Goal: Task Accomplishment & Management: Manage account settings

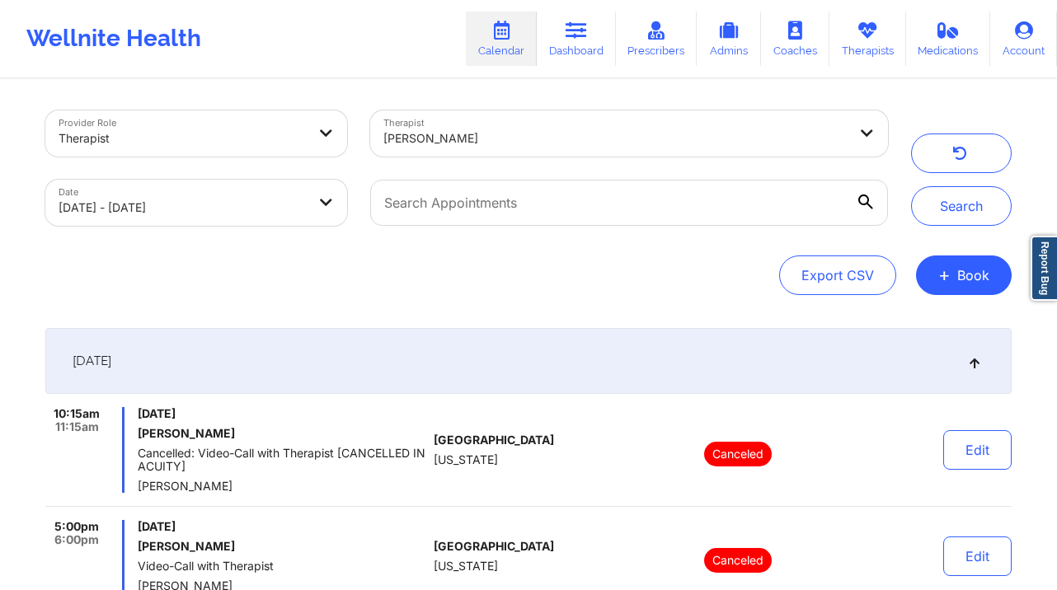
click at [538, 127] on div "[PERSON_NAME]" at bounding box center [615, 138] width 464 height 36
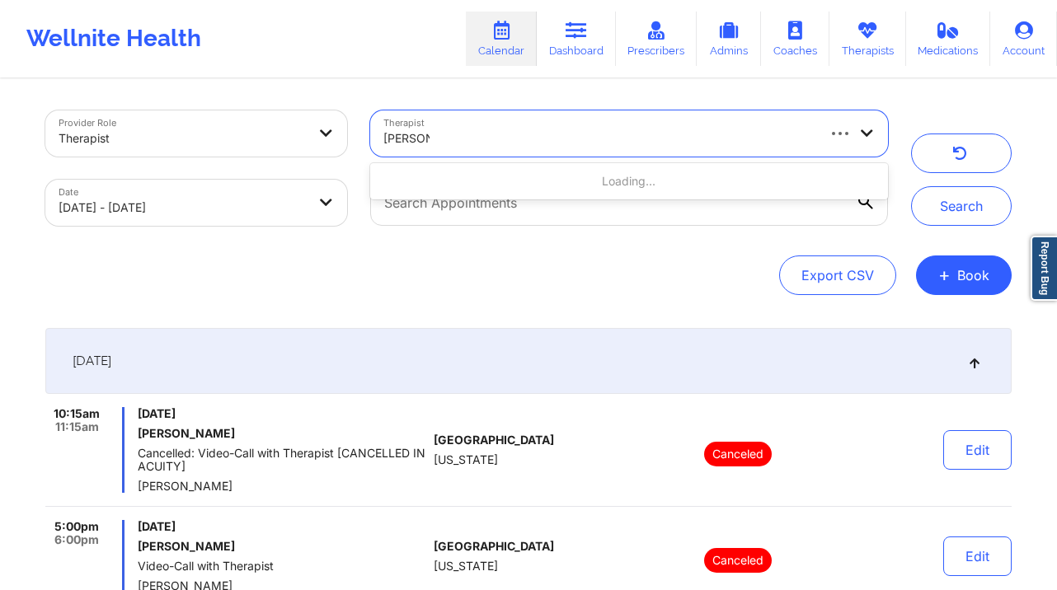
type input "[PERSON_NAME]"
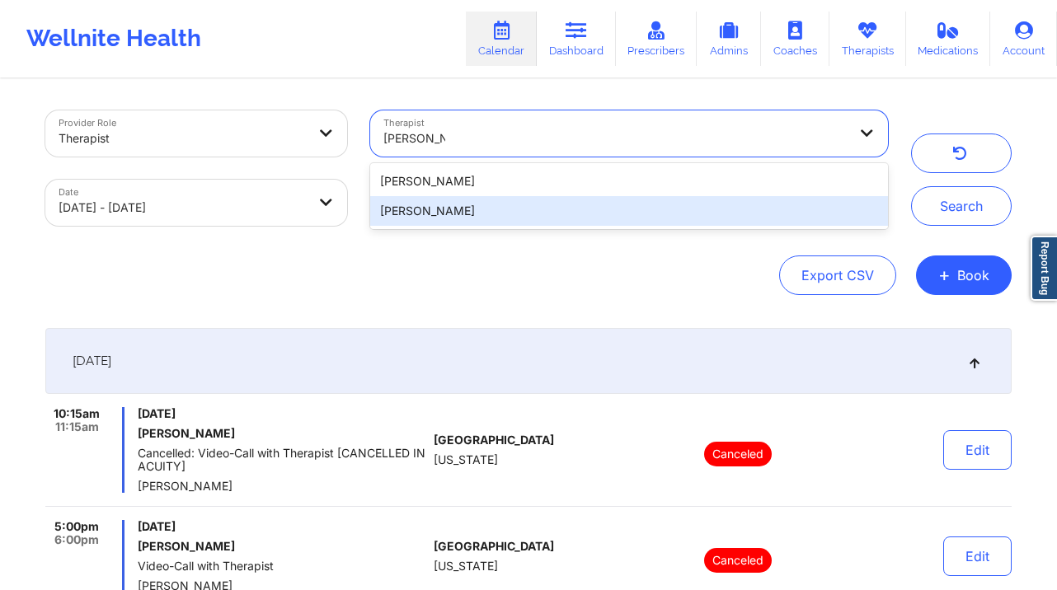
click at [541, 217] on div "[PERSON_NAME]" at bounding box center [629, 211] width 518 height 30
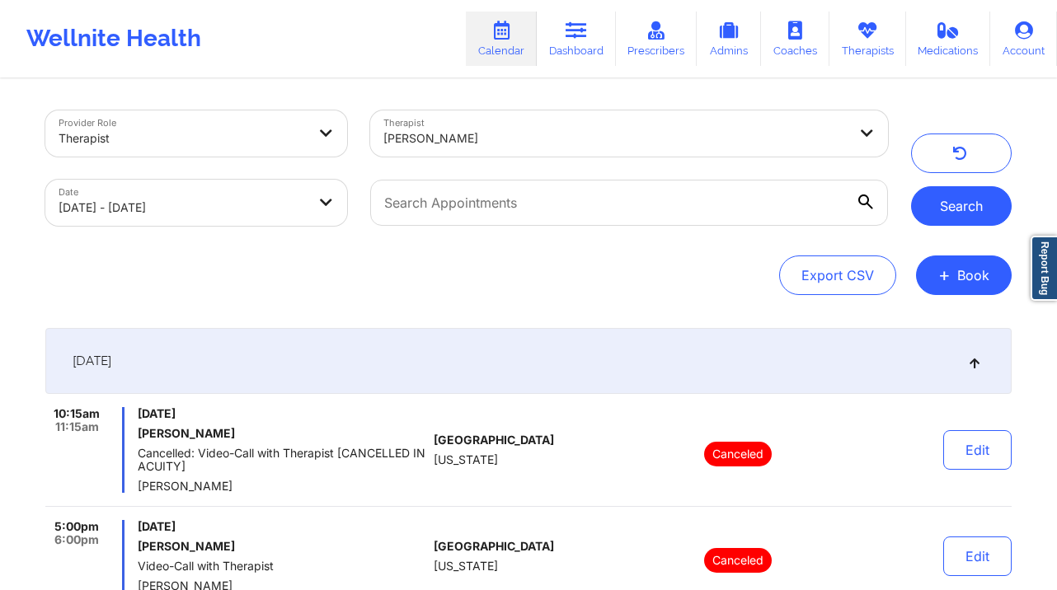
click at [963, 191] on button "Search" at bounding box center [961, 206] width 101 height 40
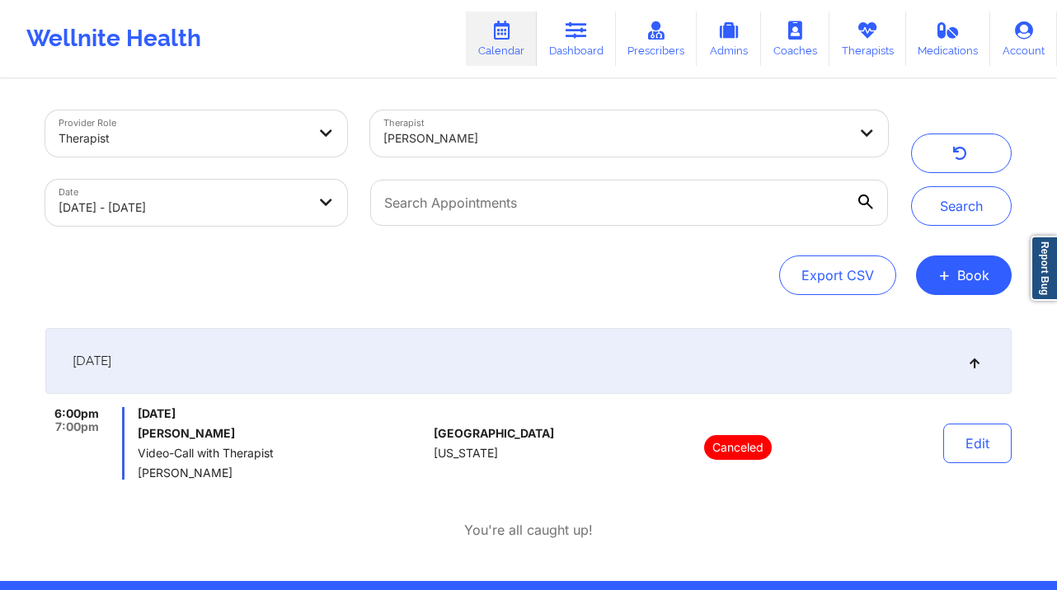
click at [258, 201] on body "Wellnite Health Calendar Dashboard Prescribers Admins Coaches Therapists Medica…" at bounding box center [528, 295] width 1057 height 590
select select "2025-8"
select select "2025-9"
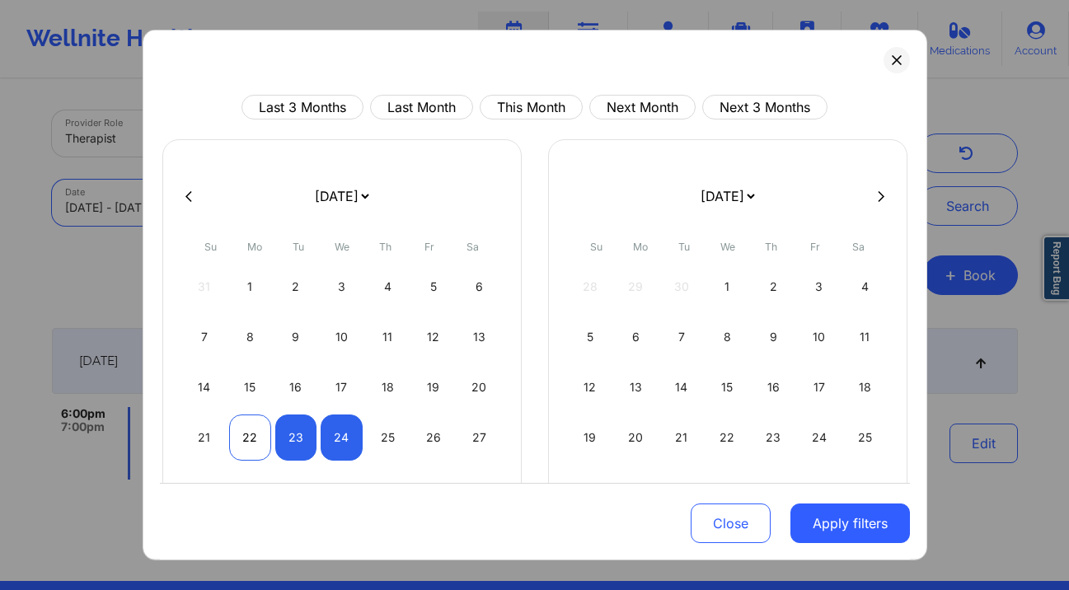
click at [257, 439] on div "22" at bounding box center [250, 438] width 42 height 46
select select "2025-8"
select select "2025-9"
select select "2025-8"
select select "2025-9"
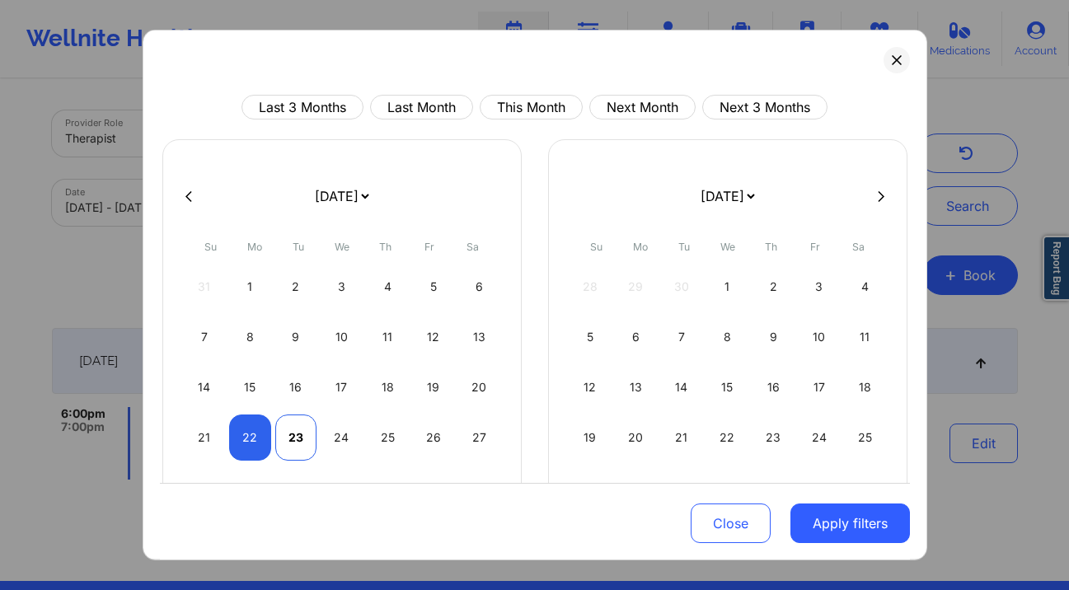
click at [295, 439] on div "23" at bounding box center [296, 438] width 42 height 46
select select "2025-8"
select select "2025-9"
click at [834, 520] on button "Apply filters" at bounding box center [851, 524] width 120 height 40
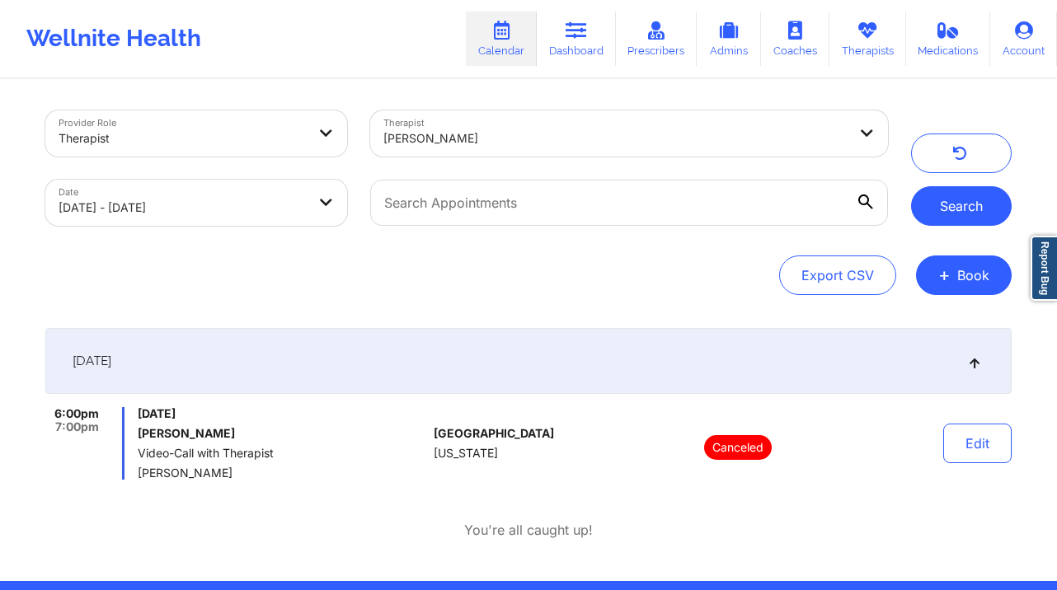
click at [958, 205] on button "Search" at bounding box center [961, 206] width 101 height 40
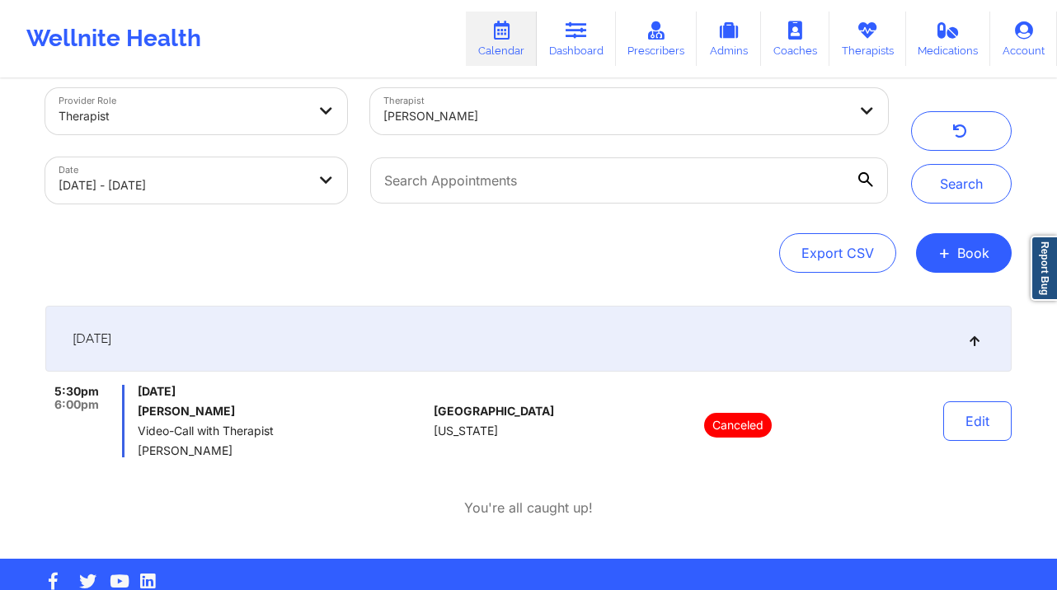
scroll to position [23, 0]
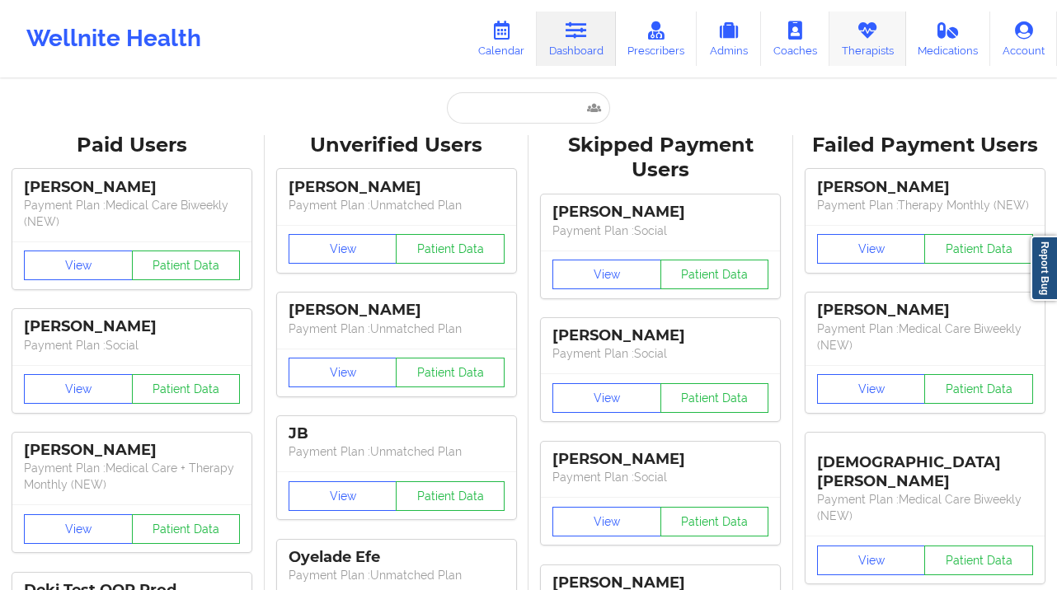
click at [877, 45] on link "Therapists" at bounding box center [867, 39] width 77 height 54
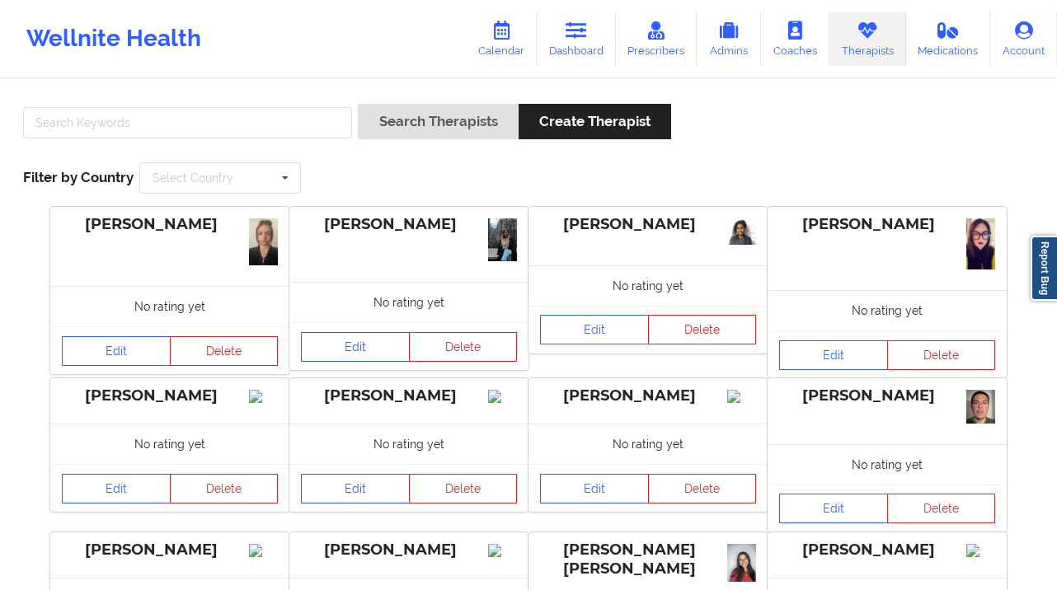
drag, startPoint x: 227, startPoint y: 96, endPoint x: 218, endPoint y: 138, distance: 43.0
click at [227, 97] on div "Search Therapists Create Therapist Filter by Country Select Country [GEOGRAPHIC…" at bounding box center [529, 148] width 1034 height 113
drag, startPoint x: 218, startPoint y: 138, endPoint x: 222, endPoint y: 127, distance: 12.3
click at [218, 138] on div at bounding box center [187, 127] width 340 height 47
click at [223, 125] on input "text" at bounding box center [187, 122] width 329 height 31
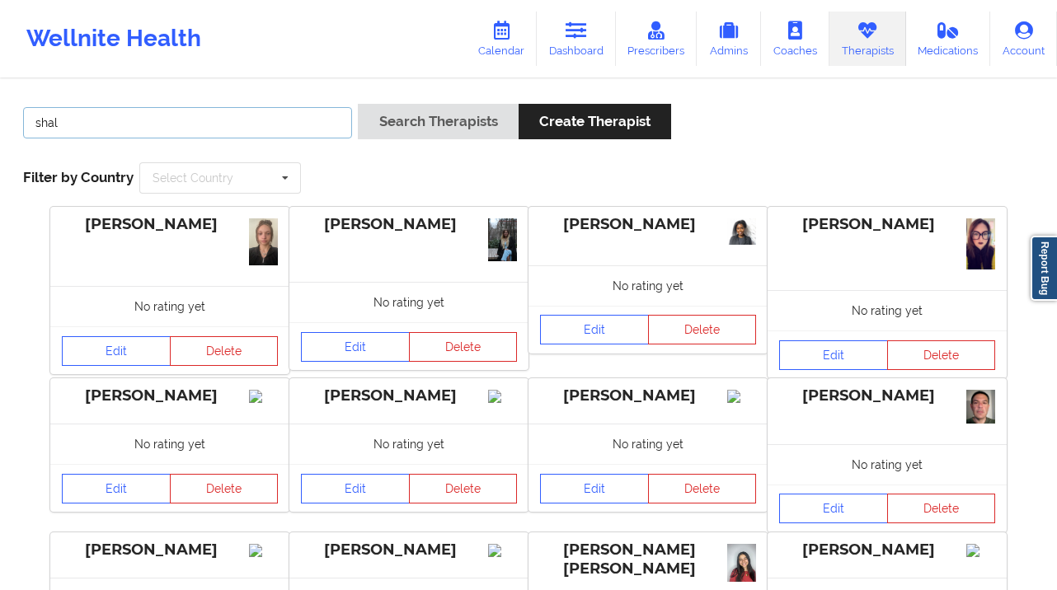
type input "shalyndria"
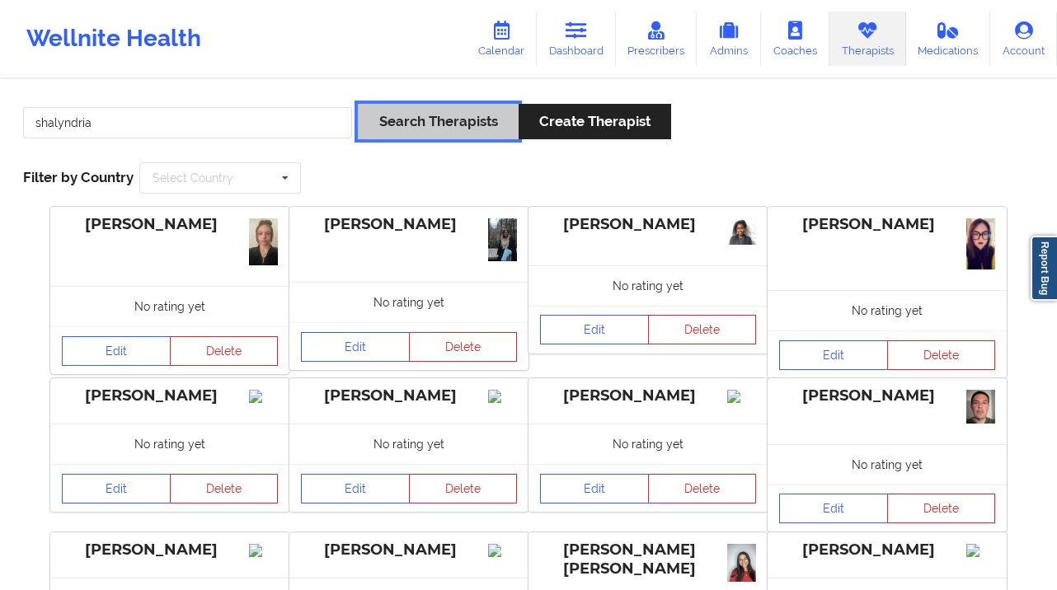
click at [363, 132] on button "Search Therapists" at bounding box center [438, 121] width 160 height 35
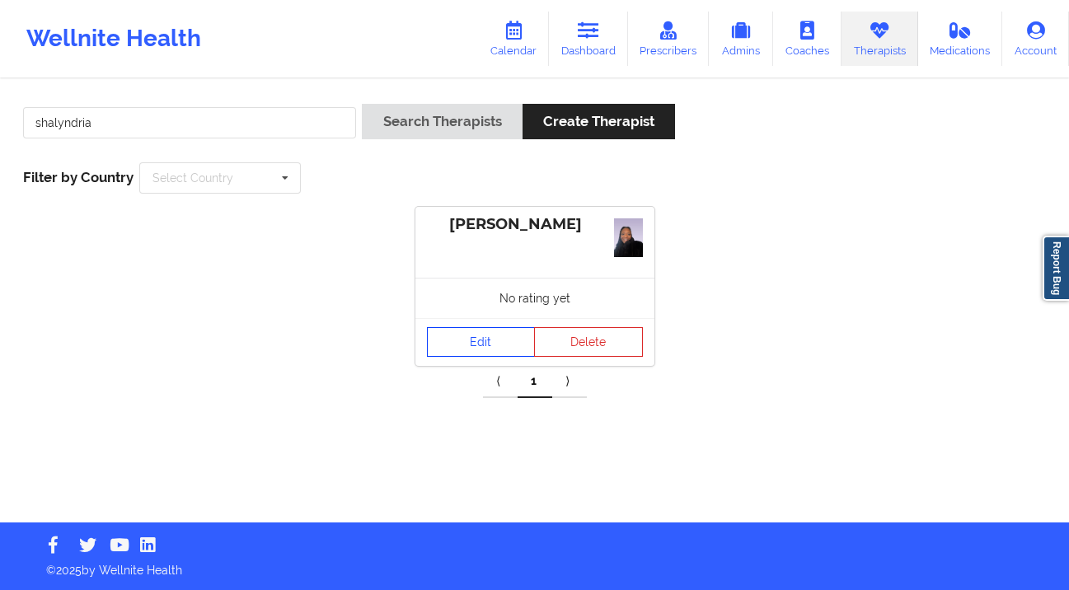
click at [495, 342] on link "Edit" at bounding box center [481, 342] width 109 height 30
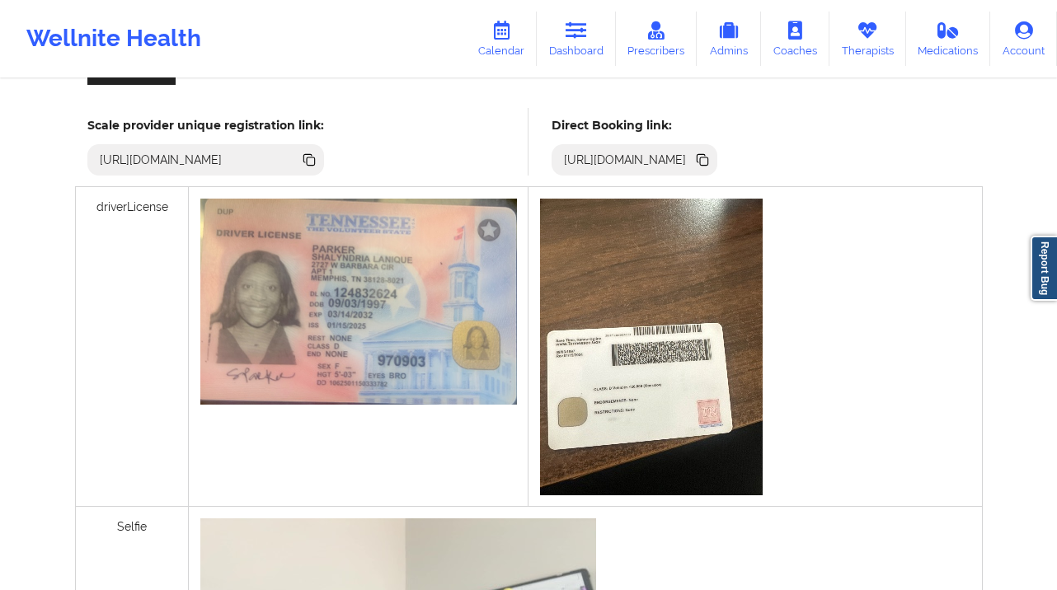
scroll to position [383, 0]
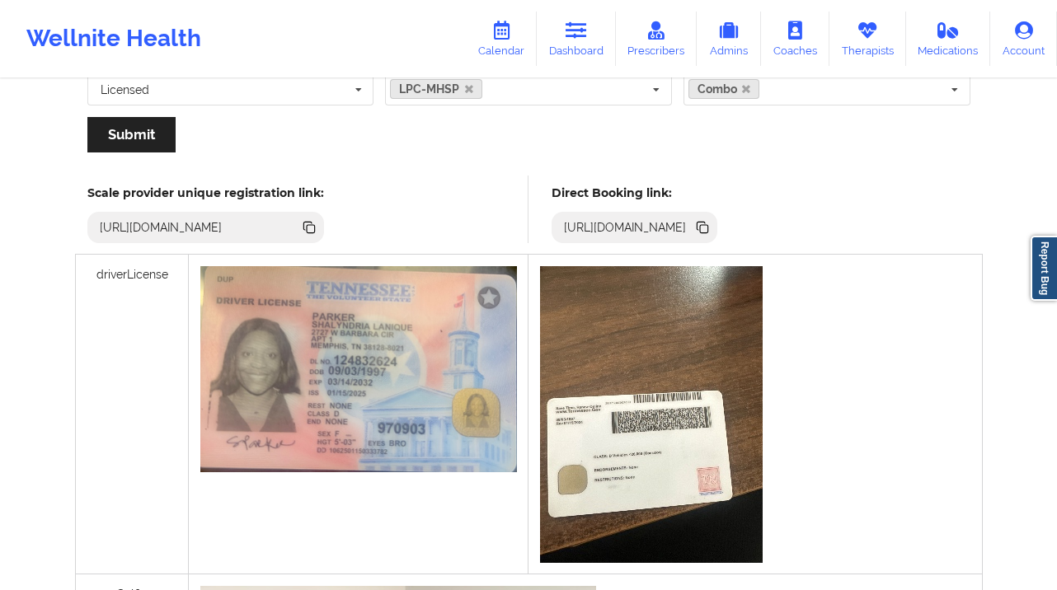
click at [711, 228] on icon at bounding box center [702, 227] width 18 height 18
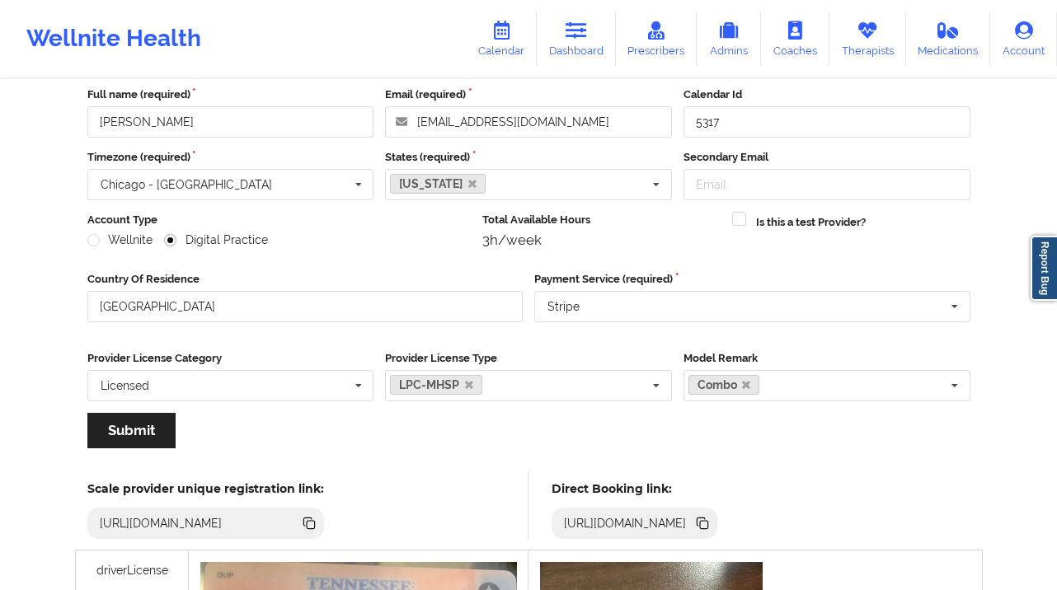
scroll to position [0, 0]
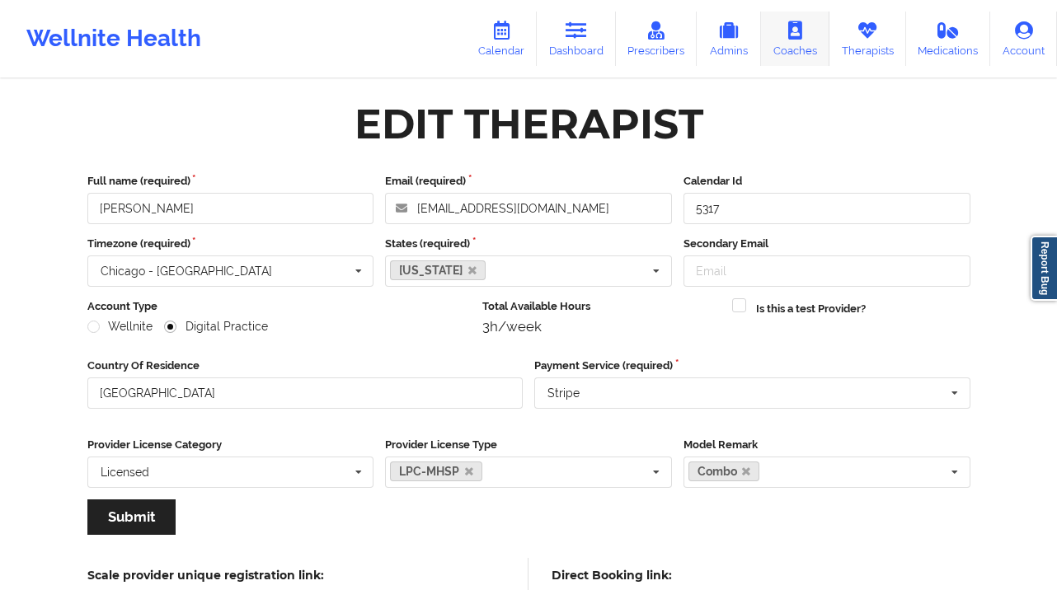
click at [866, 45] on link "Therapists" at bounding box center [867, 39] width 77 height 54
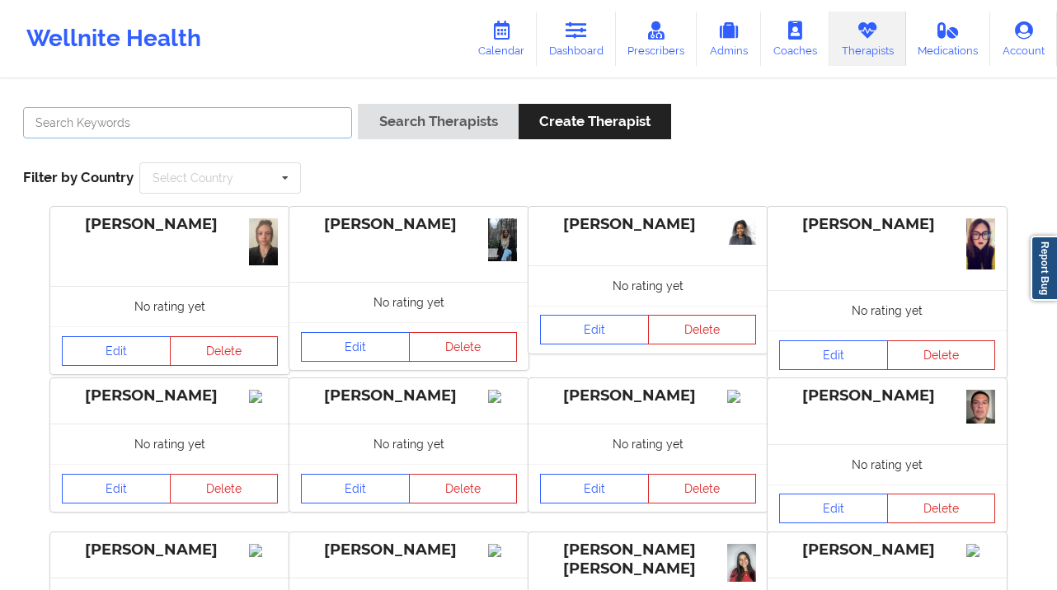
click at [228, 133] on input "text" at bounding box center [187, 122] width 329 height 31
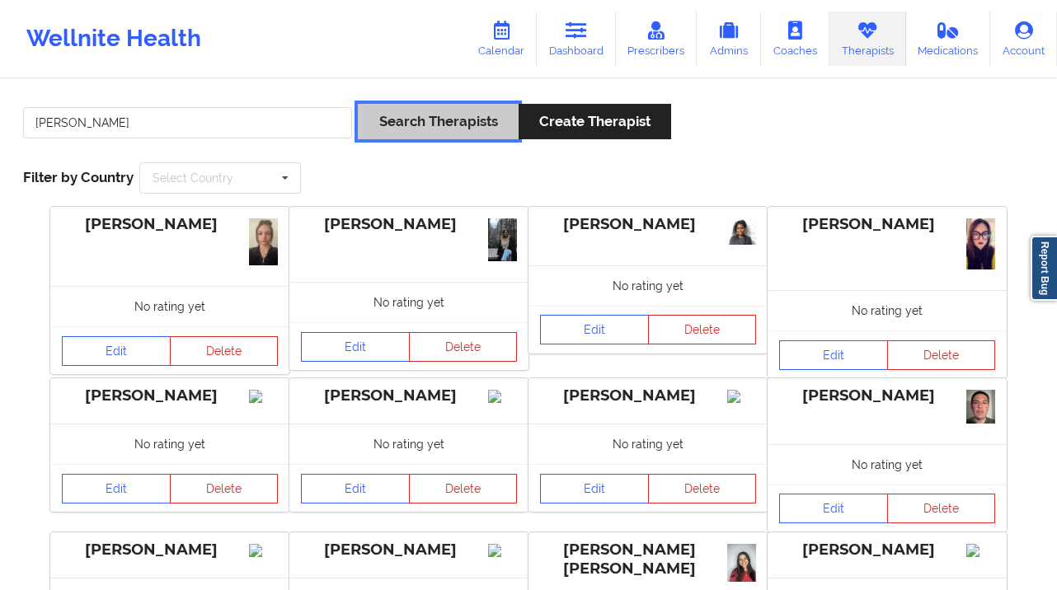
click at [431, 134] on button "Search Therapists" at bounding box center [438, 121] width 160 height 35
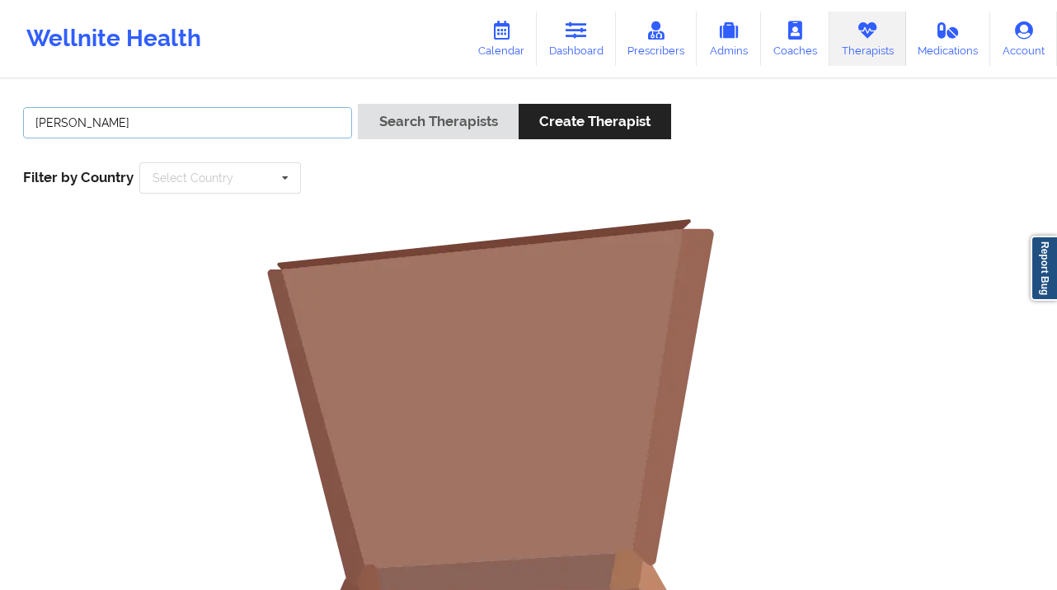
click at [134, 117] on input "[PERSON_NAME]" at bounding box center [187, 122] width 329 height 31
type input "s"
type input "u"
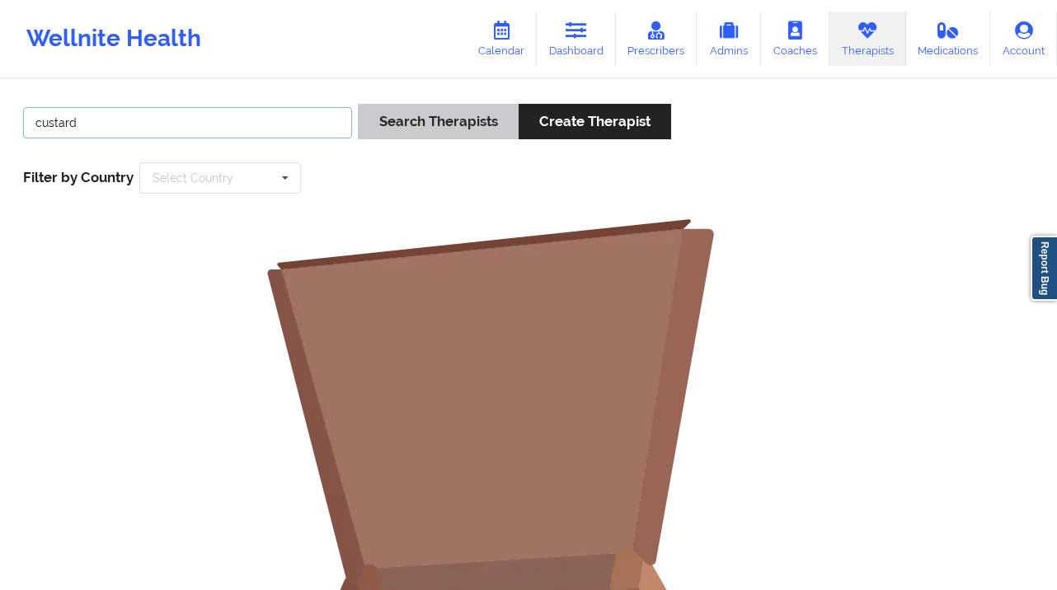
type input "custard"
click at [425, 134] on button "Search Therapists" at bounding box center [438, 121] width 160 height 35
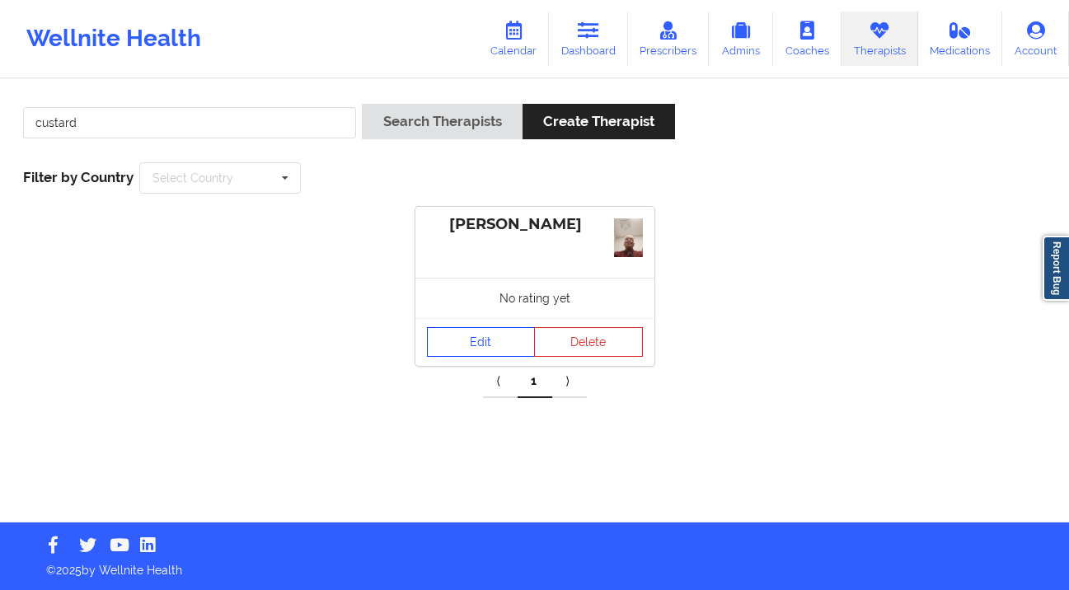
click at [489, 342] on link "Edit" at bounding box center [481, 342] width 109 height 30
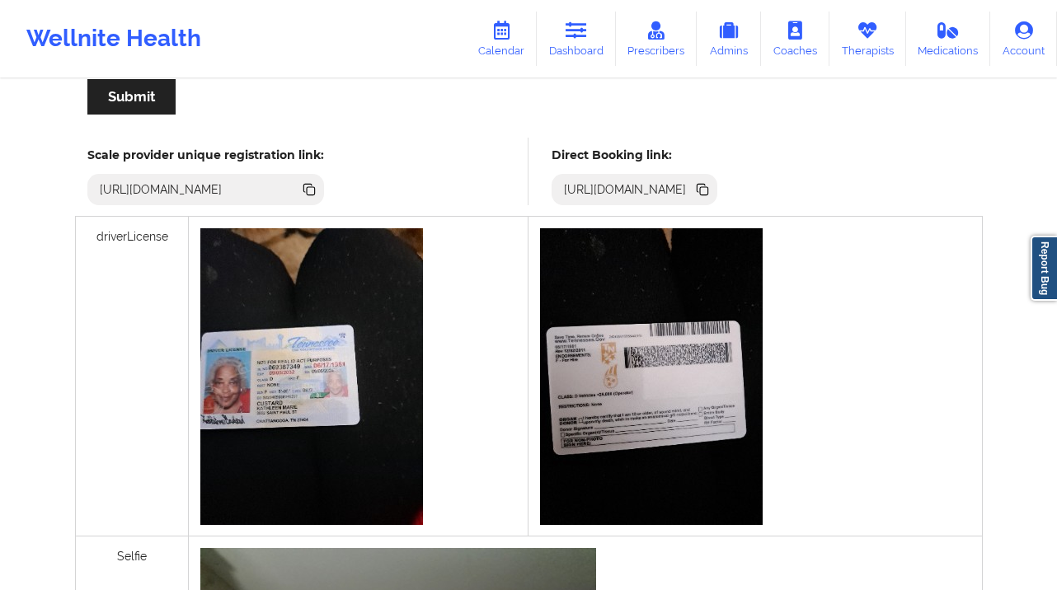
scroll to position [220, 0]
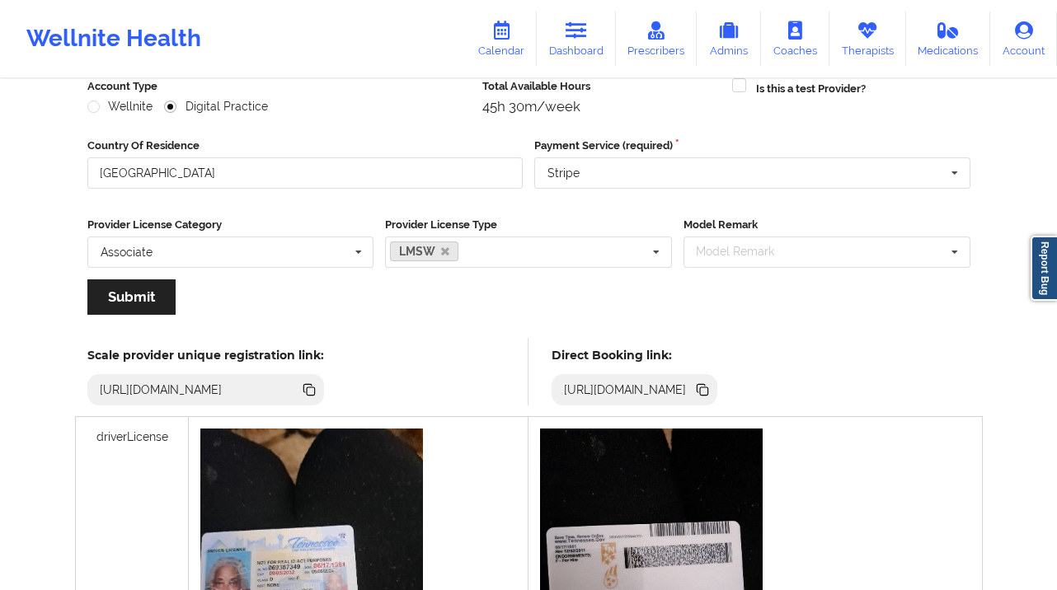
click at [708, 388] on icon at bounding box center [704, 391] width 8 height 8
click at [711, 384] on icon at bounding box center [702, 390] width 18 height 18
